Goal: Book appointment/travel/reservation

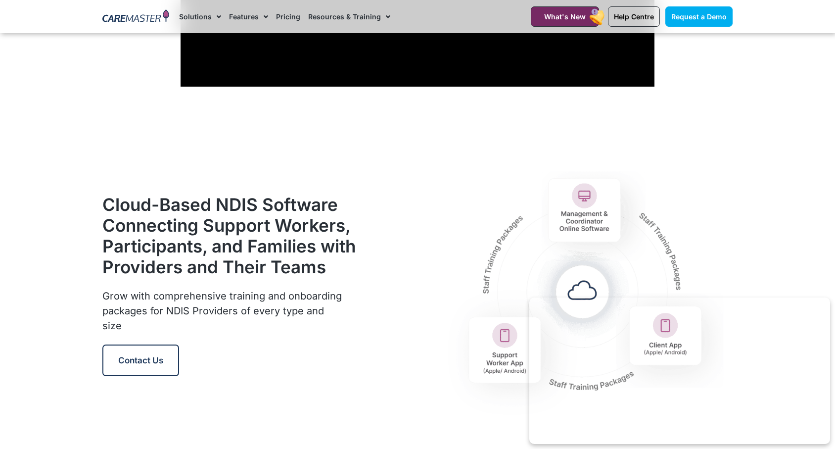
scroll to position [1079, 0]
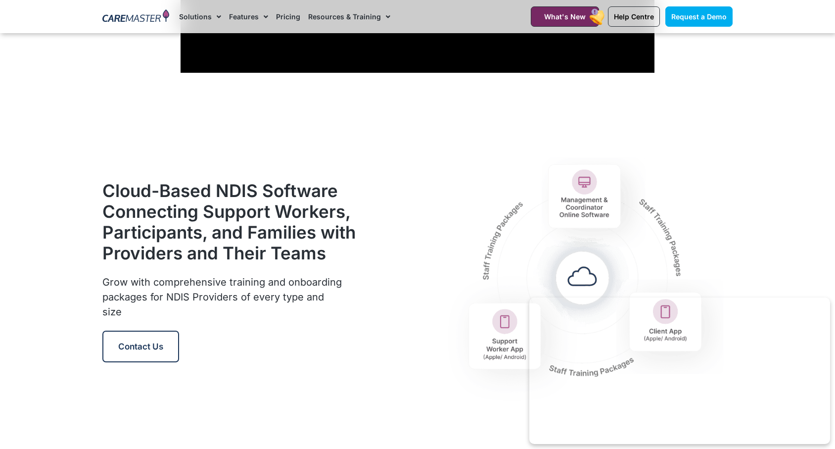
click at [128, 18] on img at bounding box center [135, 16] width 67 height 15
